Goal: Transaction & Acquisition: Download file/media

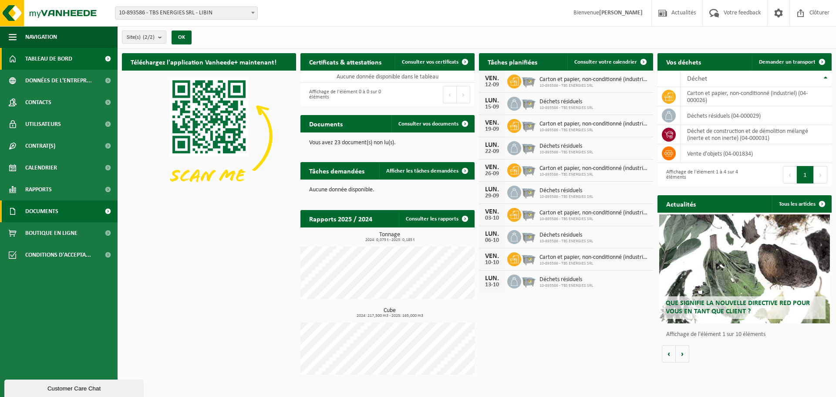
click at [47, 213] on span "Documents" at bounding box center [41, 211] width 33 height 22
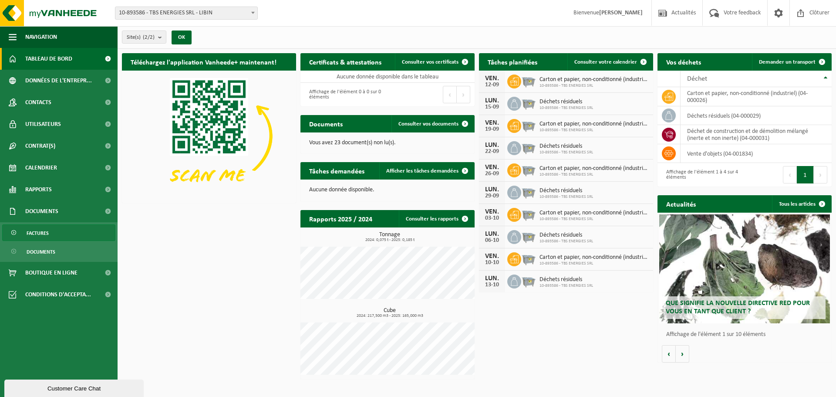
click at [55, 239] on link "Factures" at bounding box center [58, 232] width 113 height 17
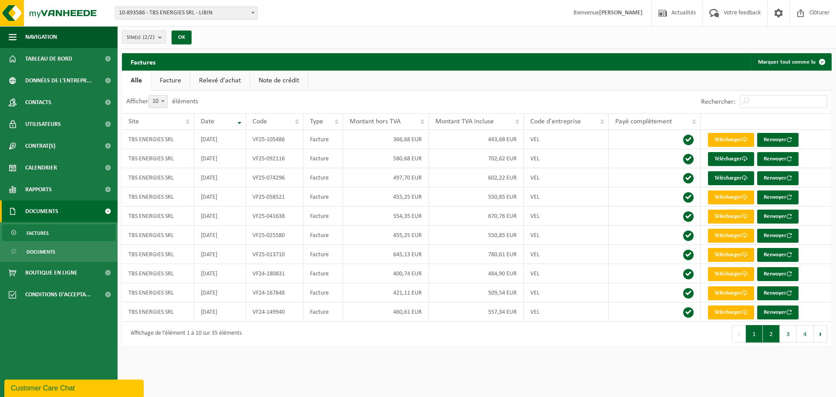
click at [768, 334] on button "2" at bounding box center [771, 333] width 17 height 17
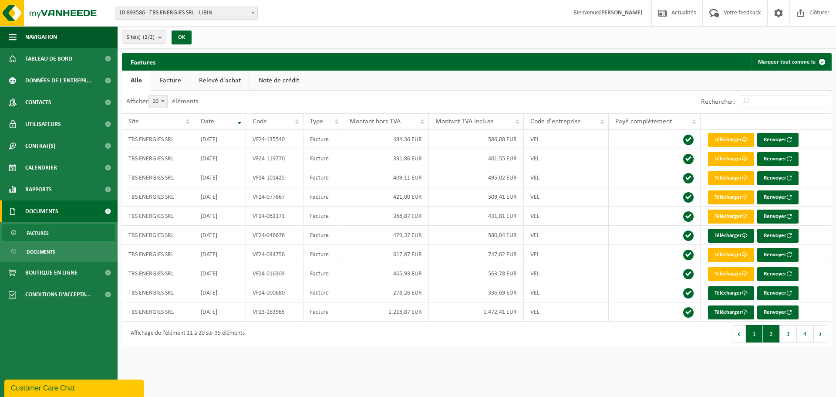
click at [754, 336] on button "1" at bounding box center [754, 333] width 17 height 17
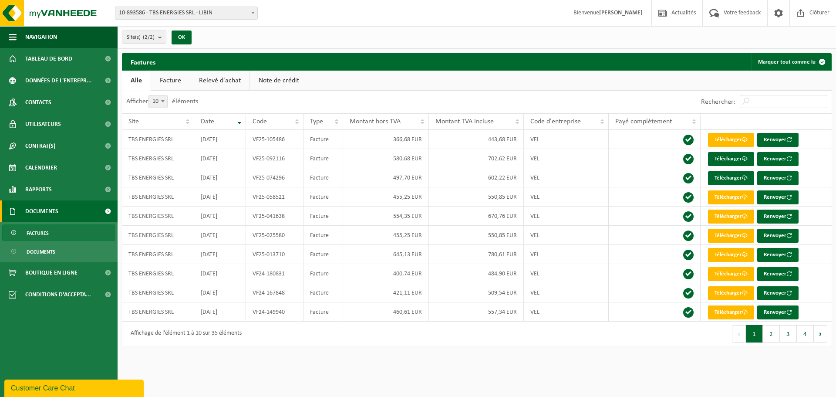
click at [174, 82] on link "Facture" at bounding box center [170, 81] width 39 height 20
click at [730, 138] on link "Télécharger" at bounding box center [731, 140] width 46 height 14
drag, startPoint x: 825, startPoint y: 14, endPoint x: 822, endPoint y: 18, distance: 5.7
click at [825, 14] on span "Clôturer" at bounding box center [820, 13] width 24 height 26
